Goal: Task Accomplishment & Management: Manage account settings

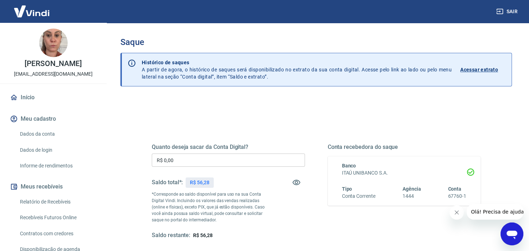
click at [460, 214] on icon "Fechar mensagem da empresa" at bounding box center [457, 212] width 6 height 6
